Goal: Consume media (video, audio)

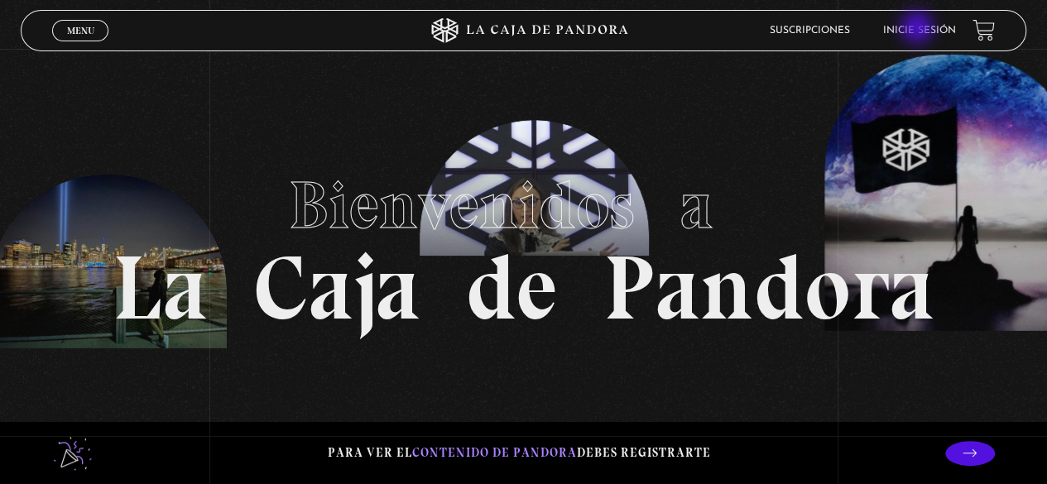
click at [919, 29] on link "Inicie sesión" at bounding box center [920, 31] width 73 height 10
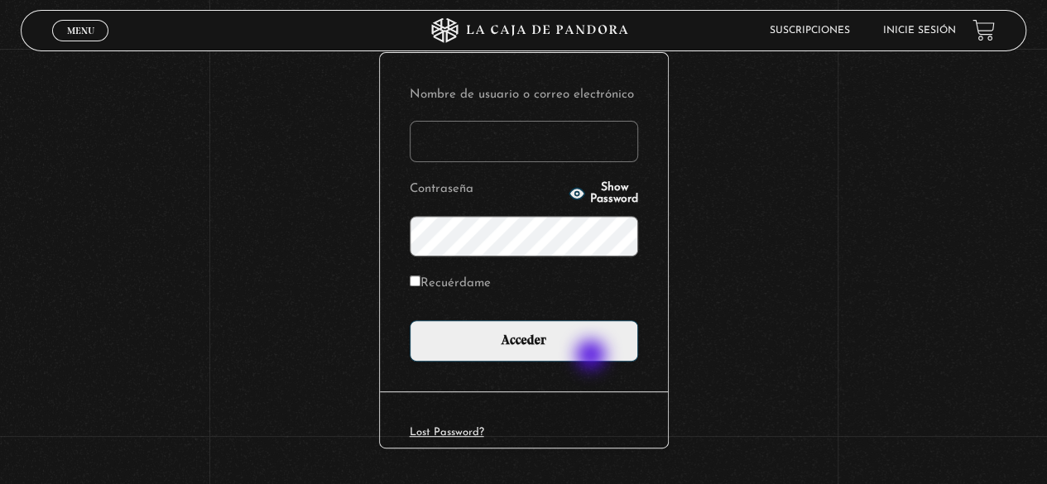
scroll to position [189, 0]
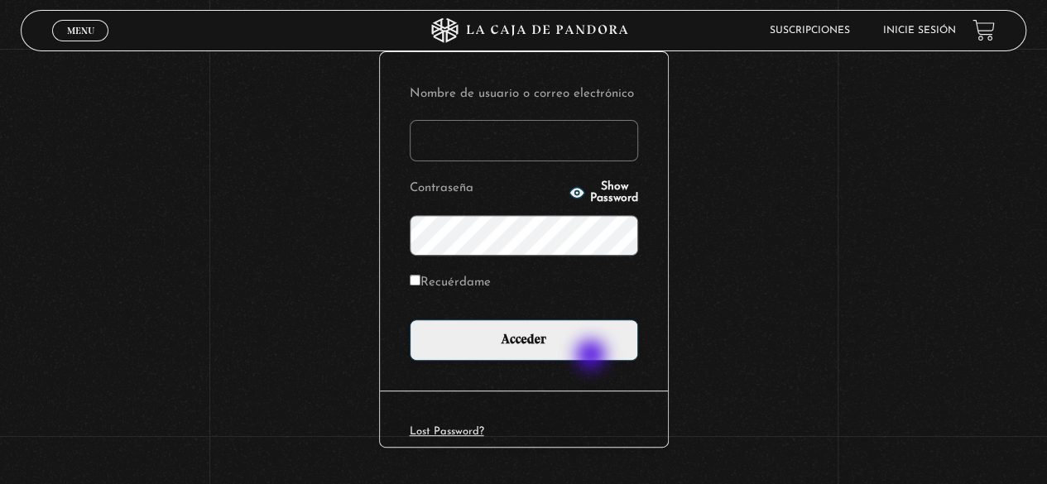
type input "nicol.mmora@gmail.com"
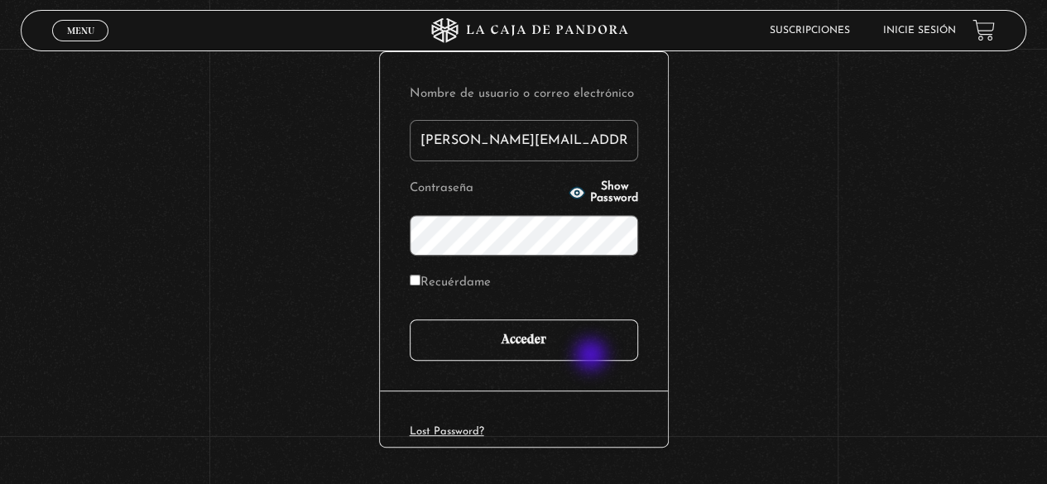
click at [525, 343] on input "Acceder" at bounding box center [524, 340] width 229 height 41
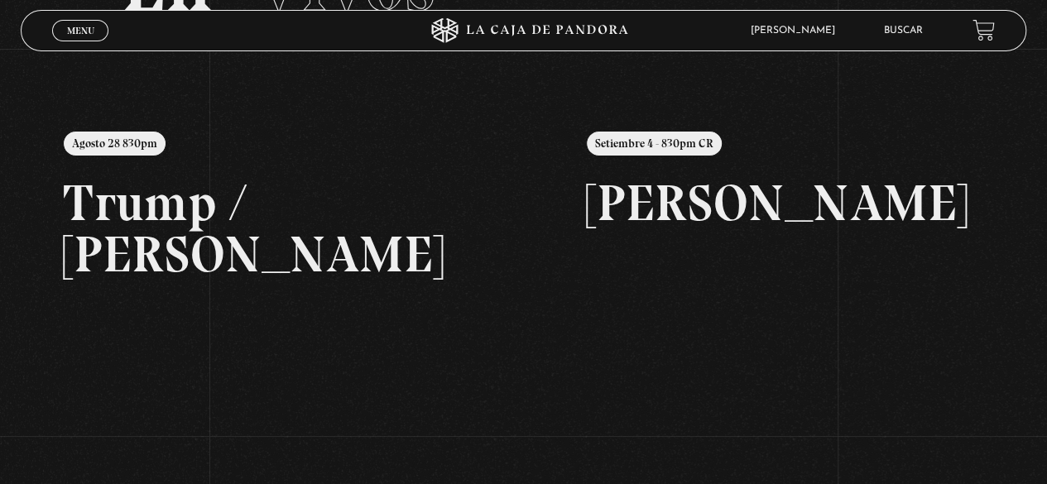
scroll to position [146, 0]
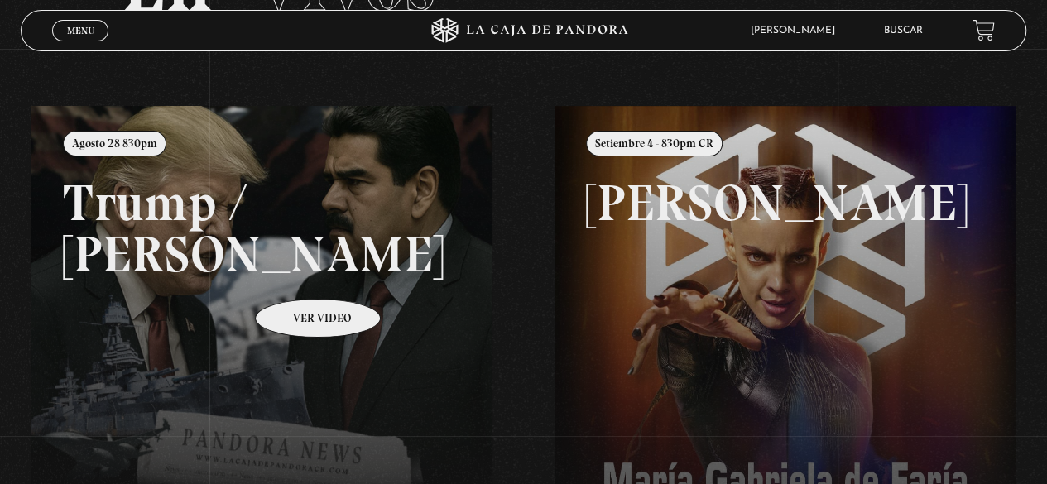
click at [296, 274] on link at bounding box center [554, 348] width 1047 height 484
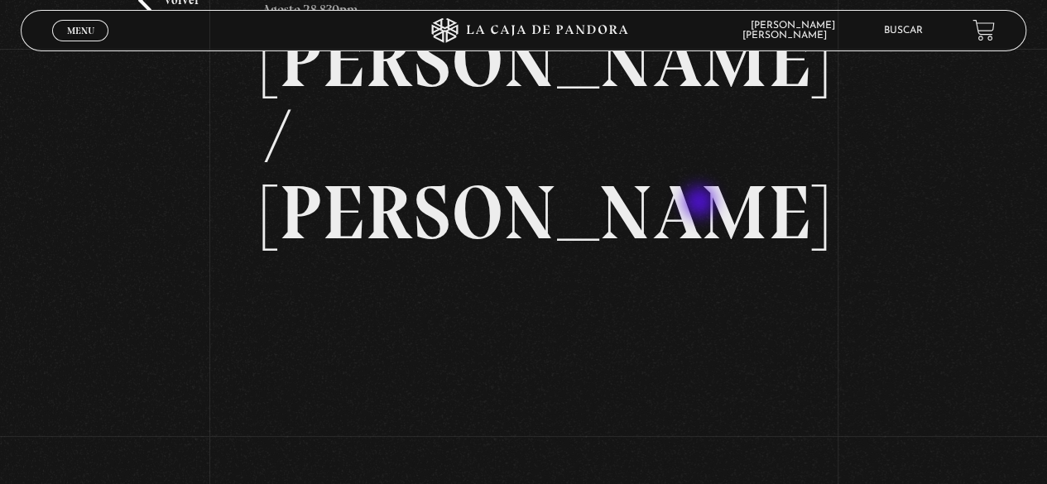
scroll to position [214, 0]
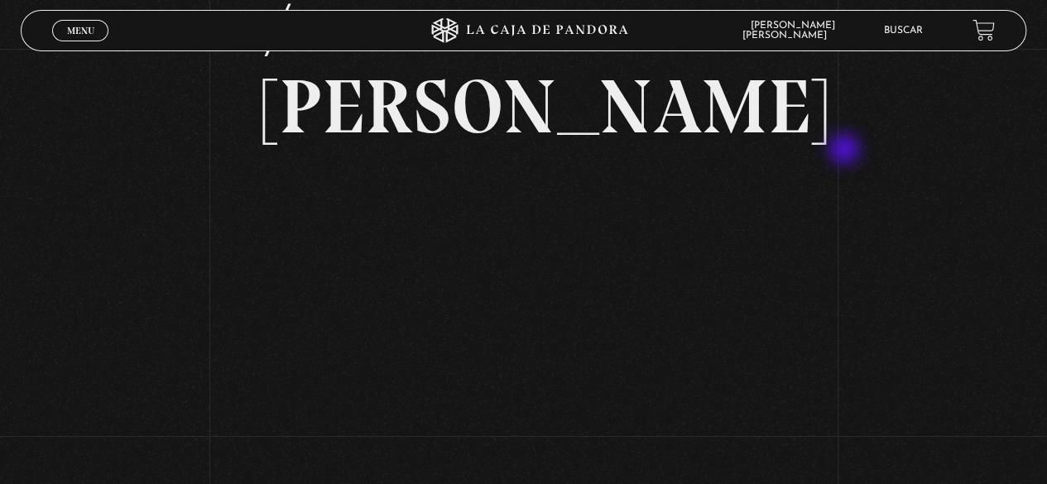
click at [846, 151] on div "Volver Agosto 28 830pm Trump / Maduro" at bounding box center [523, 166] width 1047 height 662
